Goal: Connect with others: Connect with others

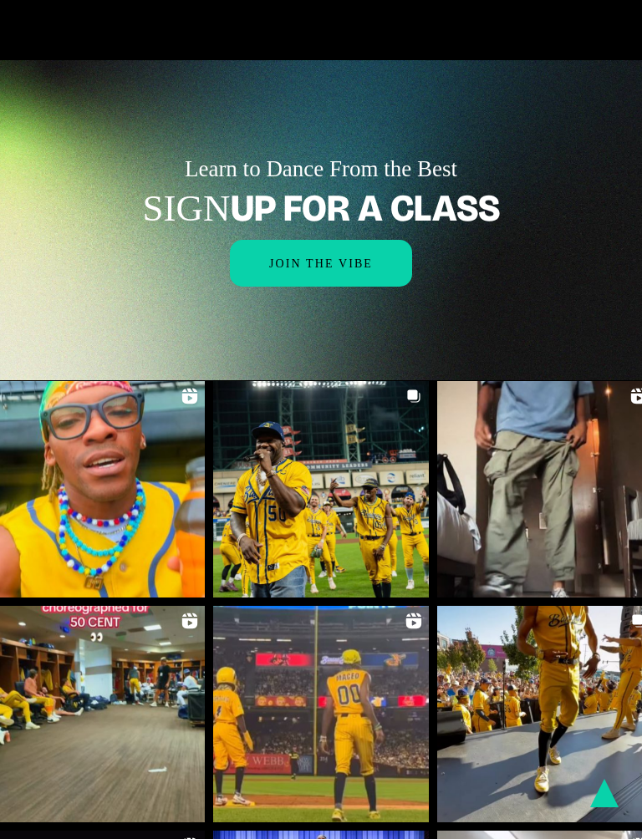
scroll to position [1833, 0]
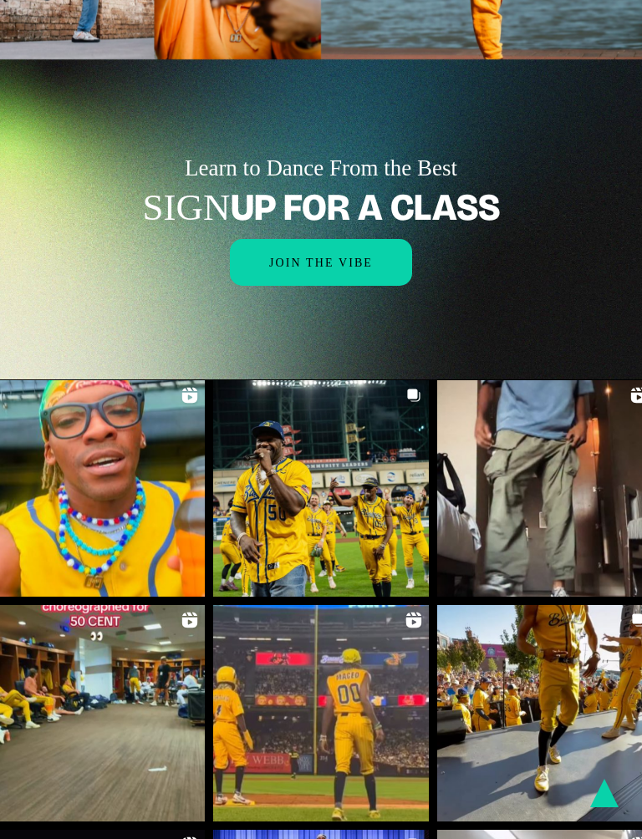
click at [126, 399] on link at bounding box center [96, 488] width 216 height 216
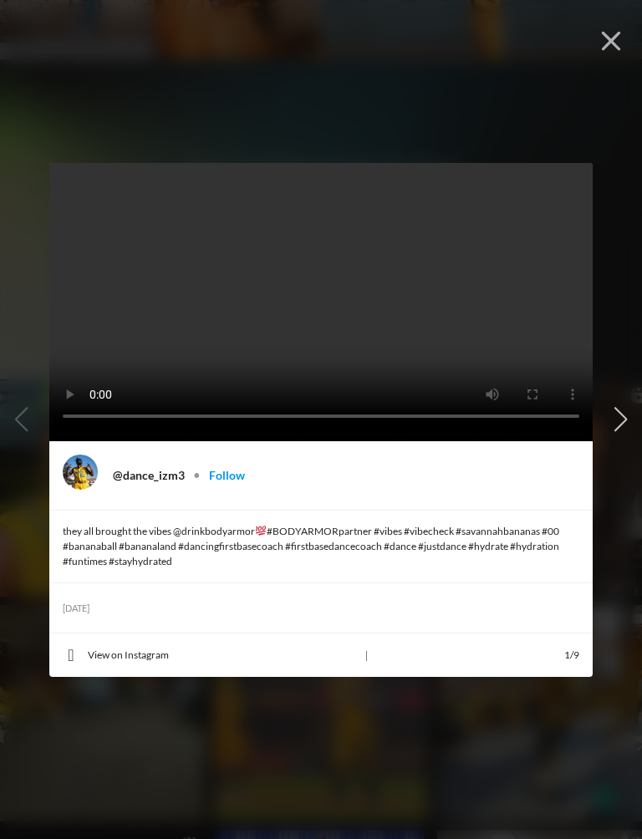
click at [217, 474] on link "Follow" at bounding box center [227, 475] width 36 height 14
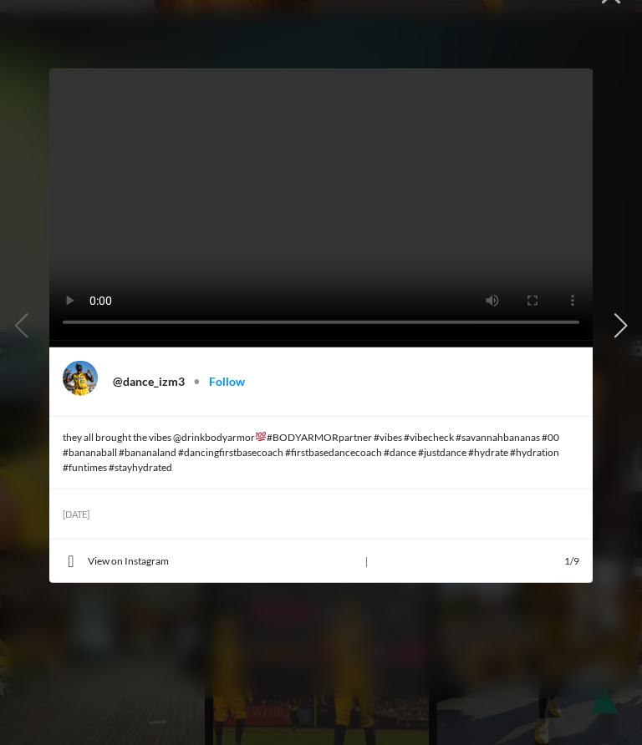
scroll to position [1880, 0]
